Goal: Navigation & Orientation: Find specific page/section

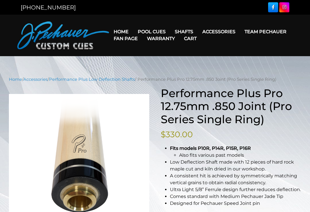
click at [142, 32] on link "Fan Page" at bounding box center [125, 38] width 33 height 15
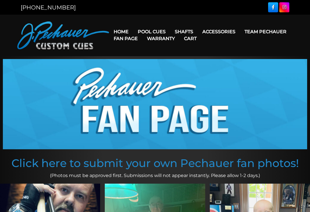
click at [206, 60] on link "Performance Plus Low Deflection Shafts" at bounding box center [220, 56] width 99 height 8
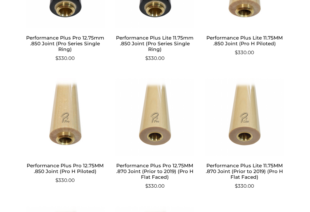
scroll to position [514, 0]
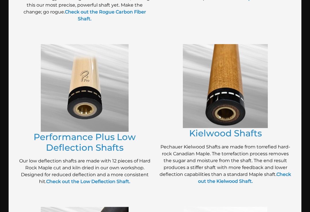
scroll to position [250, 0]
click at [51, 139] on link "Performance Plus Low Deflection Shafts" at bounding box center [85, 142] width 102 height 21
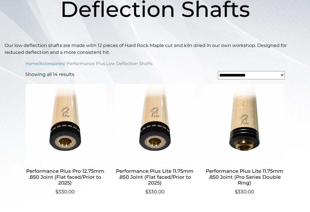
scroll to position [123, 0]
